Goal: Navigation & Orientation: Go to known website

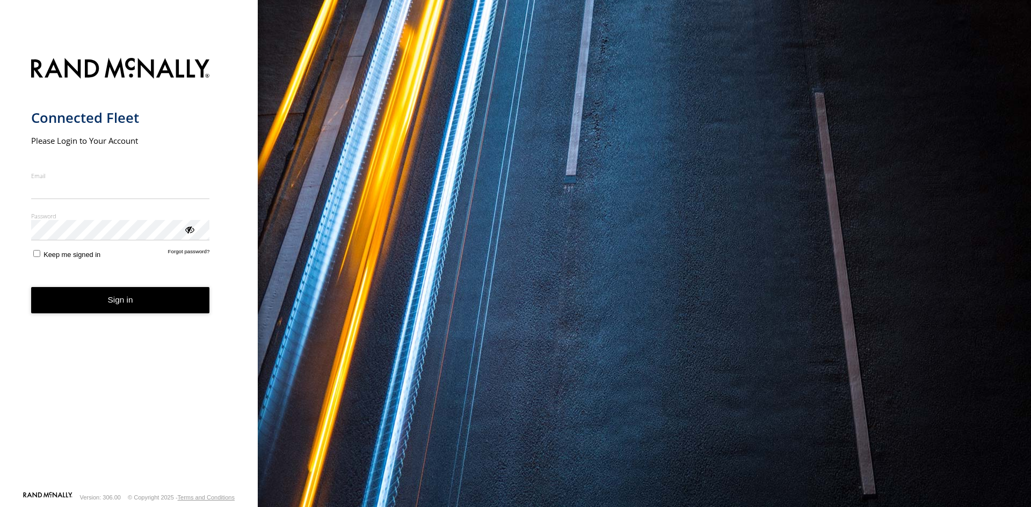
type input "**********"
click at [121, 315] on form "**********" at bounding box center [129, 272] width 196 height 440
click at [124, 308] on button "Sign in" at bounding box center [120, 300] width 179 height 26
